Goal: Task Accomplishment & Management: Manage account settings

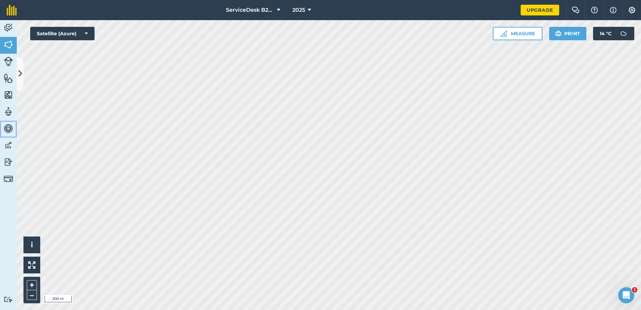
click at [9, 128] on img at bounding box center [8, 128] width 9 height 10
click at [7, 128] on img at bounding box center [8, 128] width 9 height 10
click at [20, 72] on icon at bounding box center [20, 74] width 4 height 12
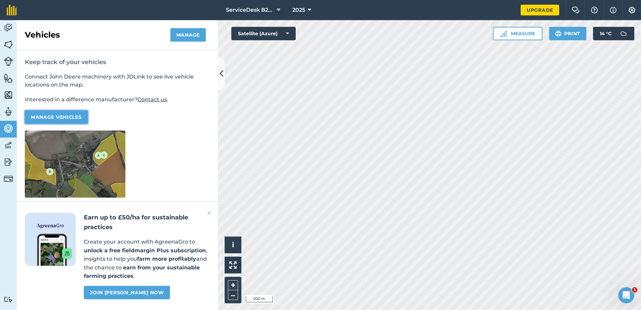
click at [60, 118] on button "Manage vehicles" at bounding box center [56, 116] width 63 height 13
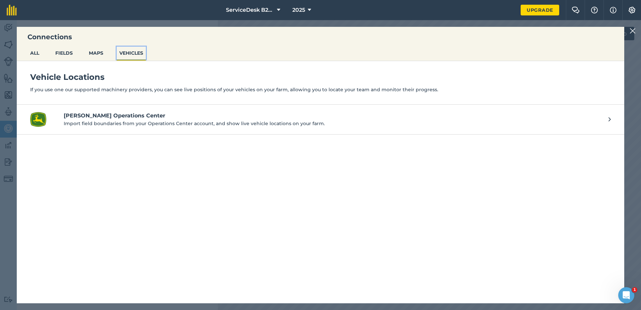
click at [125, 52] on button "VEHICLES" at bounding box center [131, 53] width 29 height 13
click at [634, 31] on img at bounding box center [633, 31] width 6 height 8
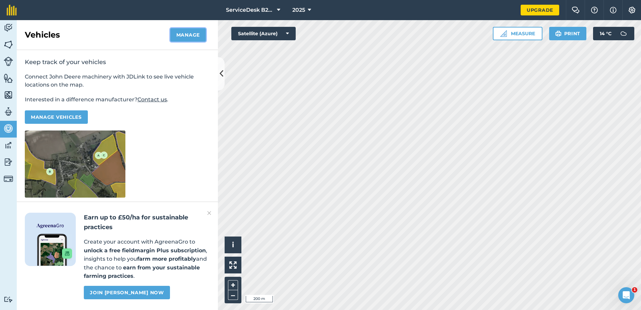
click at [193, 36] on button "Manage" at bounding box center [188, 34] width 36 height 13
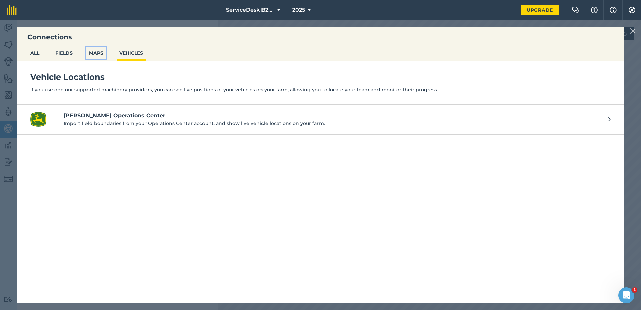
click at [92, 53] on button "MAPS" at bounding box center [96, 53] width 20 height 13
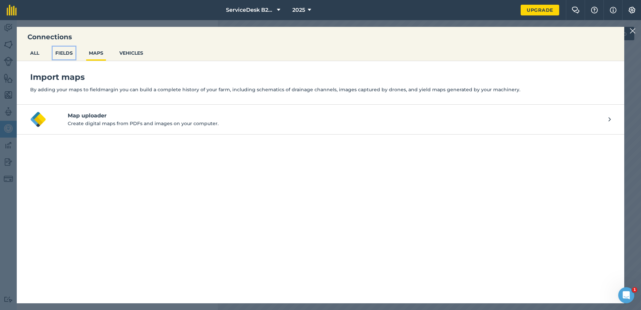
click at [71, 52] on button "FIELDS" at bounding box center [64, 53] width 23 height 13
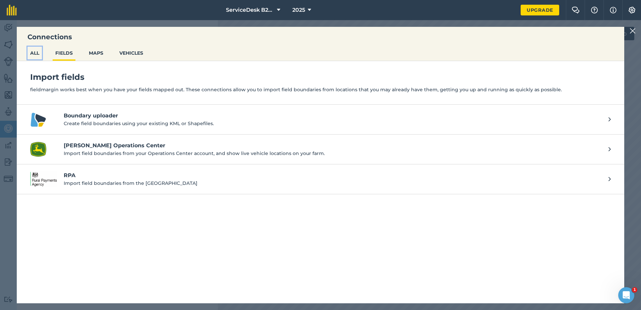
click at [40, 52] on button "ALL" at bounding box center [34, 53] width 14 height 13
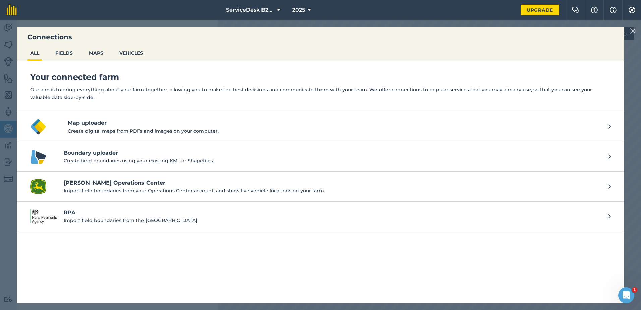
click at [631, 29] on img at bounding box center [633, 31] width 6 height 8
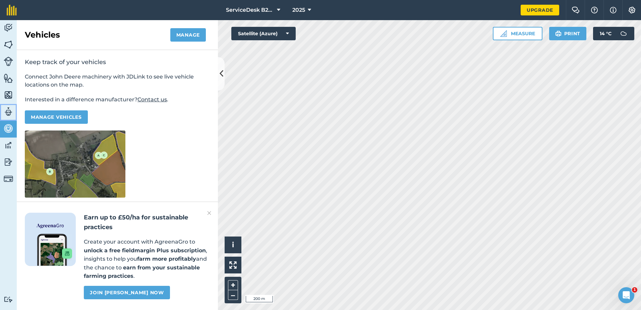
click at [9, 114] on img at bounding box center [8, 112] width 9 height 10
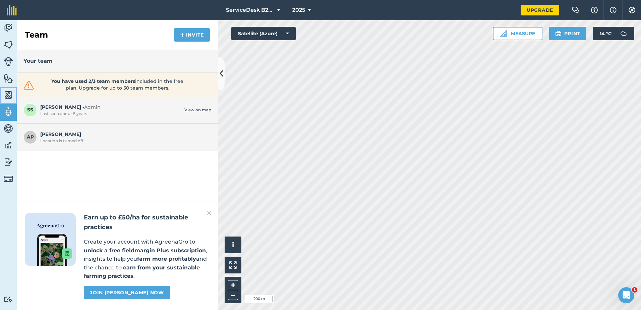
click at [8, 95] on img at bounding box center [8, 95] width 9 height 10
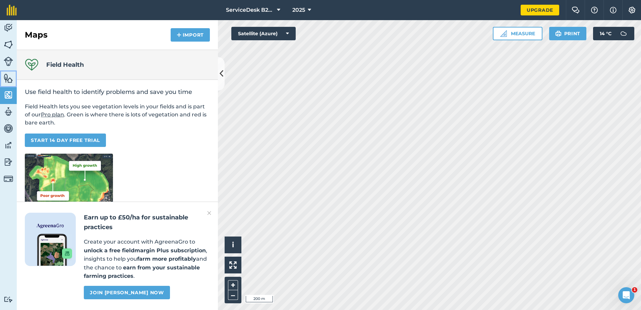
click at [11, 79] on img at bounding box center [8, 78] width 9 height 10
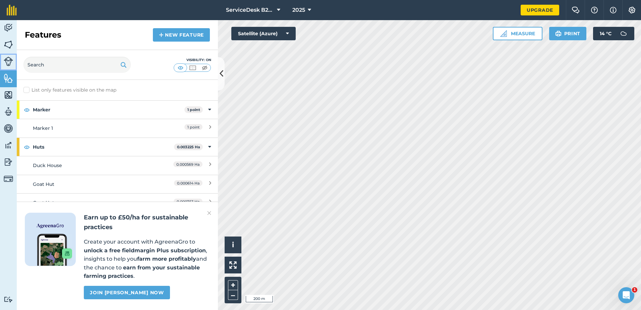
click at [11, 62] on img at bounding box center [8, 61] width 9 height 9
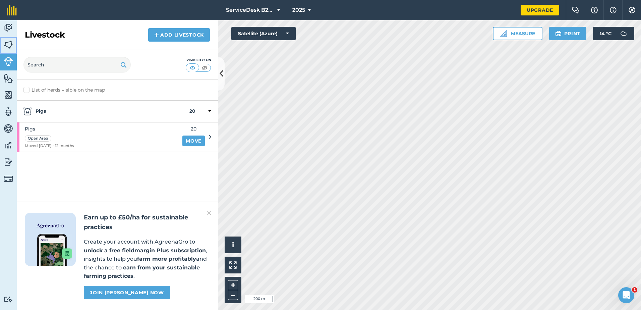
click at [11, 41] on img at bounding box center [8, 45] width 9 height 10
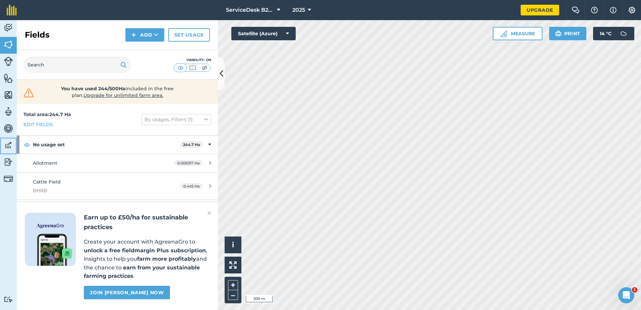
click at [5, 142] on img at bounding box center [8, 145] width 9 height 10
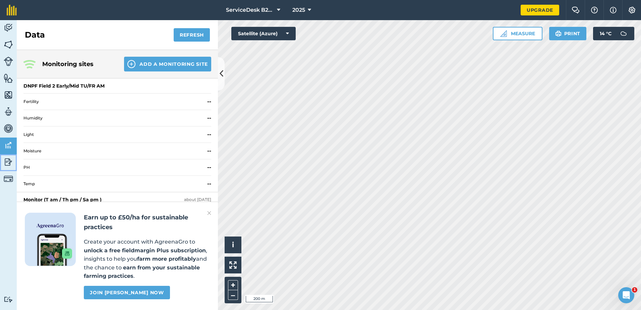
click at [3, 160] on link "Reporting" at bounding box center [8, 162] width 17 height 17
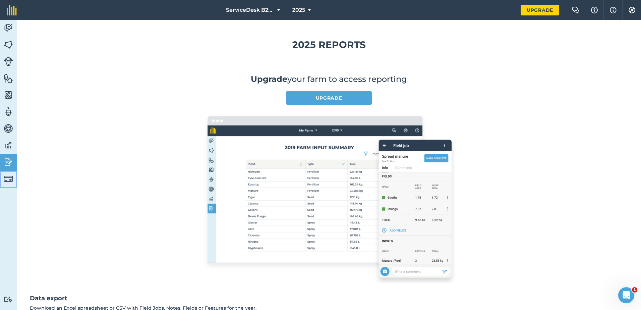
click at [9, 180] on img at bounding box center [8, 178] width 9 height 9
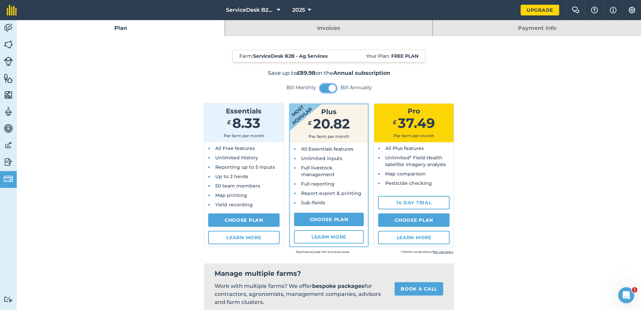
click at [329, 92] on span at bounding box center [332, 88] width 7 height 7
